Goal: Navigation & Orientation: Find specific page/section

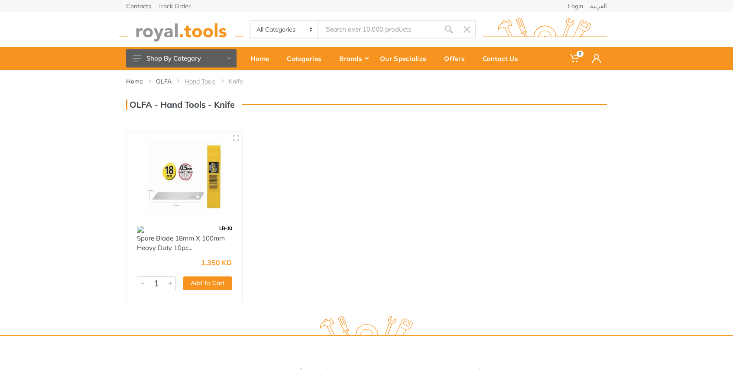
click at [200, 81] on link "Hand Tools" at bounding box center [200, 81] width 31 height 9
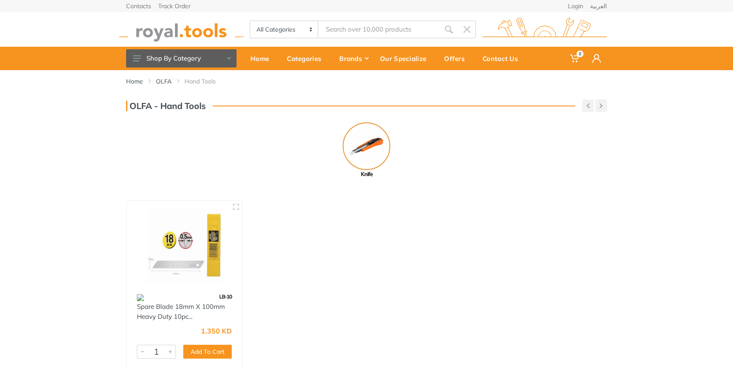
drag, startPoint x: 365, startPoint y: 152, endPoint x: 299, endPoint y: 152, distance: 65.8
click at [365, 152] on img at bounding box center [367, 147] width 48 height 48
